Goal: Task Accomplishment & Management: Manage account settings

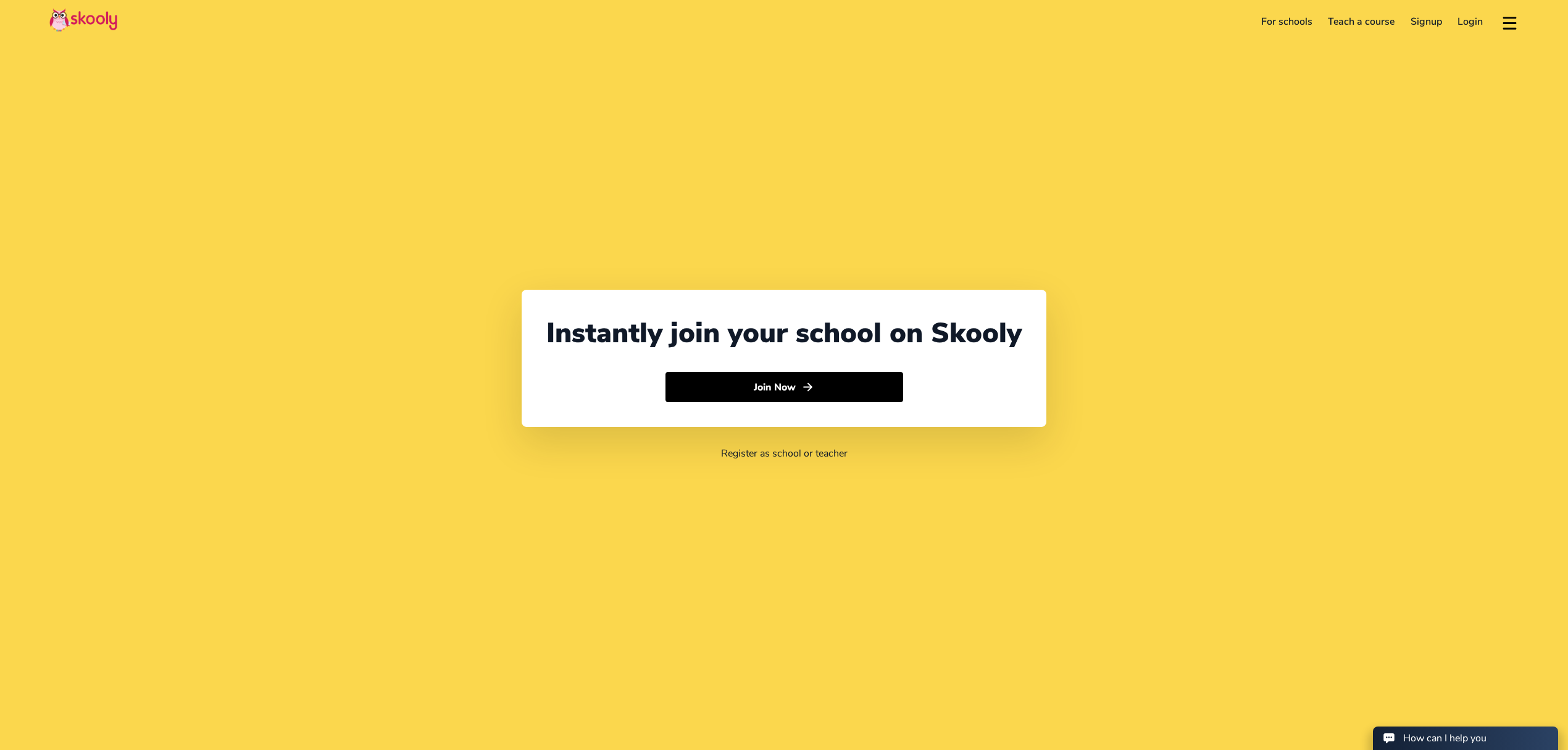
select select "971"
select select "[GEOGRAPHIC_DATA]"
select select "[GEOGRAPHIC_DATA]/[GEOGRAPHIC_DATA]"
click at [1483, 33] on header "For schools Teach a course Signup Login Download app Contact support English" at bounding box center [784, 22] width 1568 height 43
click at [1473, 20] on link "Login" at bounding box center [1471, 22] width 42 height 20
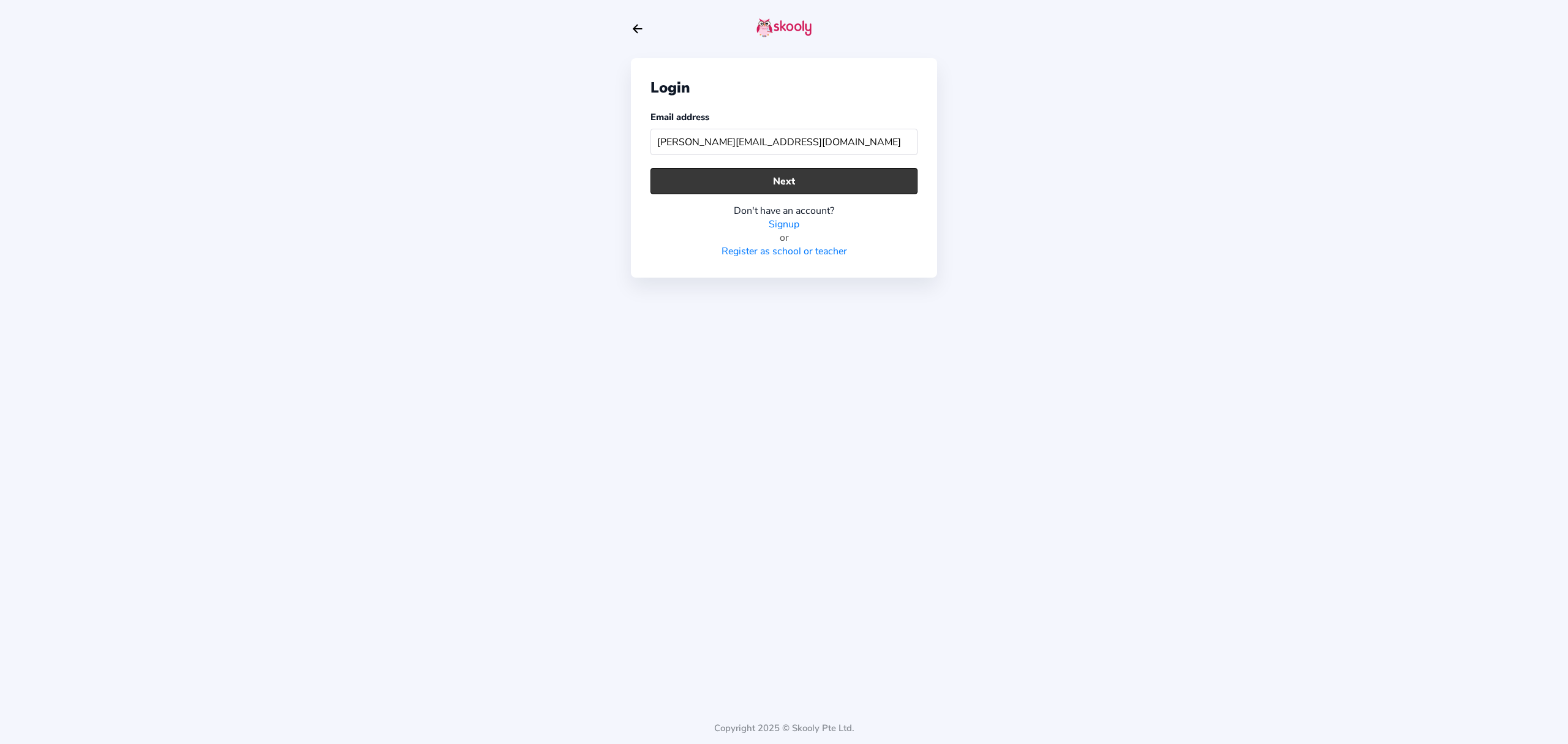
type input "[PERSON_NAME][EMAIL_ADDRESS][DOMAIN_NAME]"
click at [843, 177] on button "Next" at bounding box center [784, 181] width 267 height 26
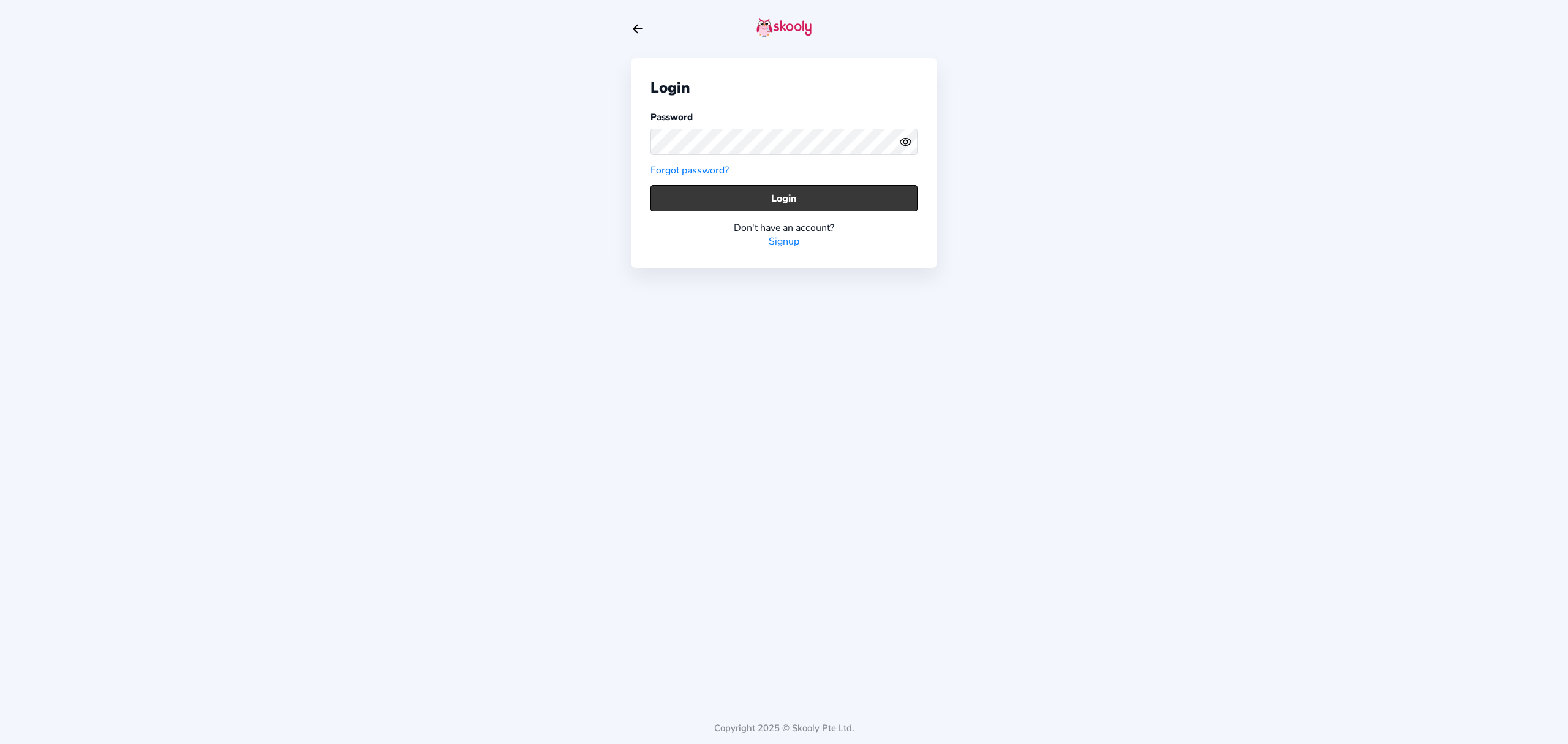
click at [794, 199] on button "Login" at bounding box center [784, 198] width 267 height 26
